Goal: Task Accomplishment & Management: Use online tool/utility

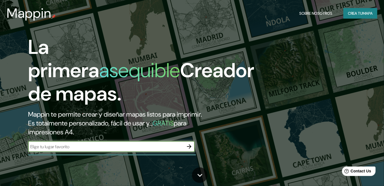
click at [119, 148] on input "text" at bounding box center [106, 147] width 156 height 6
drag, startPoint x: 68, startPoint y: 149, endPoint x: 3, endPoint y: 149, distance: 65.0
click at [3, 149] on div "La primera asequible Creador de mapas. Mappin te permite crear y diseñar mapas …" at bounding box center [192, 93] width 384 height 186
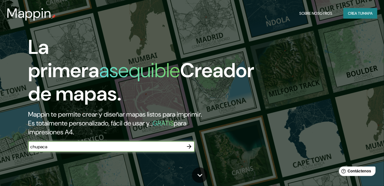
type input "chupaca"
click at [190, 148] on icon "button" at bounding box center [189, 146] width 7 height 7
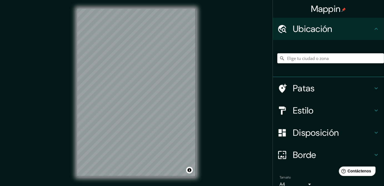
click at [221, 119] on div "Mappin Ubicación Patas Estilo Disposición Borde Elige un borde. Consejo : puede…" at bounding box center [192, 97] width 384 height 194
click at [76, 70] on div "© Mapbox © OpenStreetMap Improve this map" at bounding box center [136, 92] width 136 height 185
click at [292, 51] on div at bounding box center [330, 58] width 107 height 28
click at [292, 54] on input "Elige tu ciudad o zona" at bounding box center [330, 58] width 107 height 10
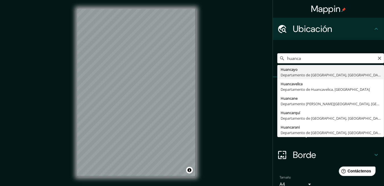
type input "Huancayo, [GEOGRAPHIC_DATA], [GEOGRAPHIC_DATA]"
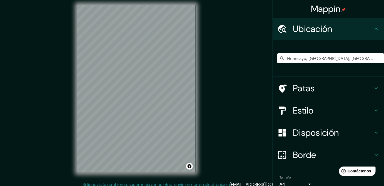
scroll to position [8, 0]
